Goal: Find specific page/section: Find specific page/section

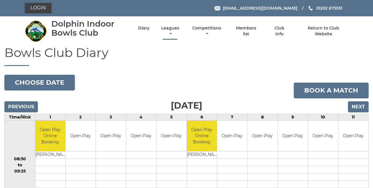
click at [171, 29] on link "Leagues" at bounding box center [170, 30] width 21 height 11
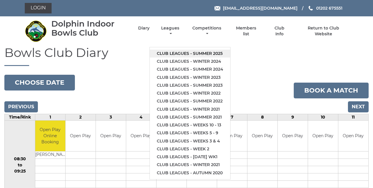
click at [215, 52] on link "Club leagues - Summer 2025" at bounding box center [190, 53] width 80 height 8
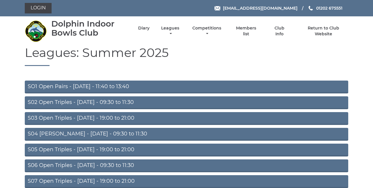
click at [135, 182] on link "S07 Open Triples - [DATE] - 19:00 to 21:00" at bounding box center [186, 181] width 323 height 13
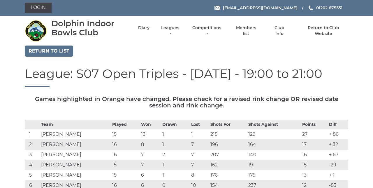
scroll to position [1, 0]
